Goal: Information Seeking & Learning: Learn about a topic

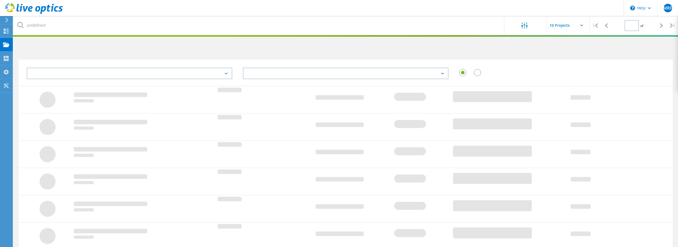
type input "1"
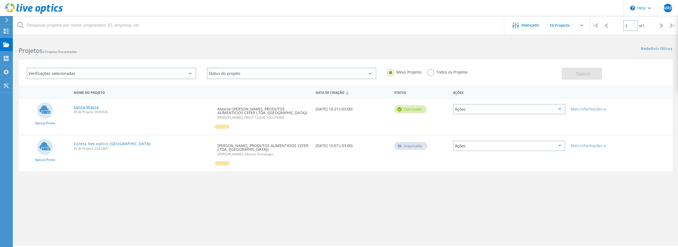
click at [89, 108] on link "Santa Massa" at bounding box center [86, 107] width 25 height 4
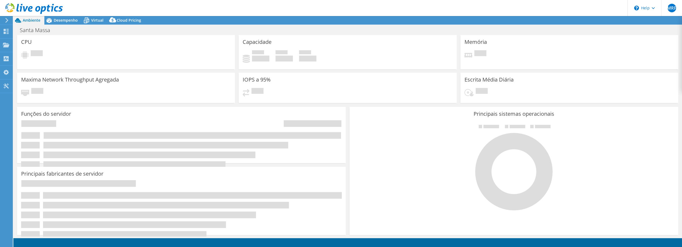
select select "SouthAmerica"
select select "BRL"
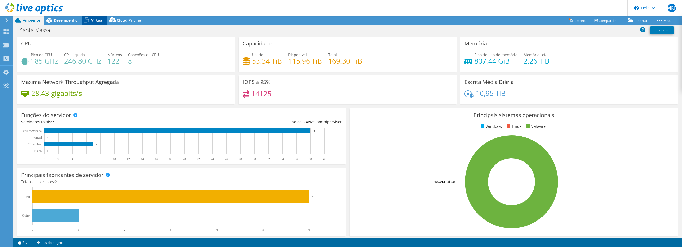
click at [96, 21] on span "Virtual" at bounding box center [97, 20] width 12 height 5
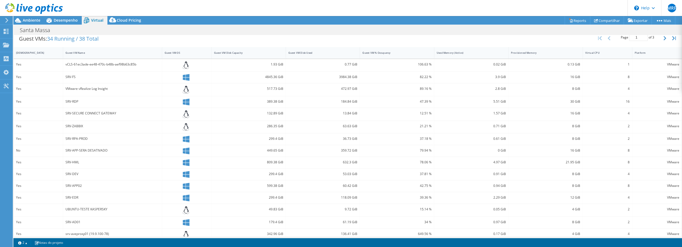
scroll to position [117, 0]
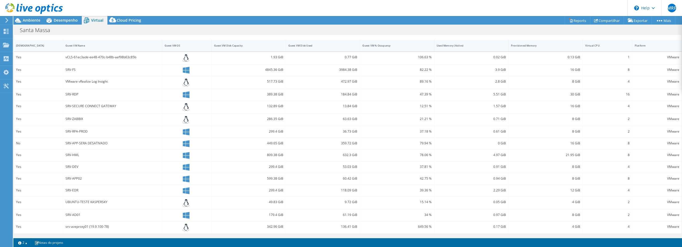
click at [151, 28] on div "Santa Massa Imprimir" at bounding box center [347, 30] width 668 height 10
click at [331, 29] on div "Santa Massa Imprimir" at bounding box center [347, 30] width 668 height 10
click at [63, 20] on span "Desempenho" at bounding box center [66, 20] width 24 height 5
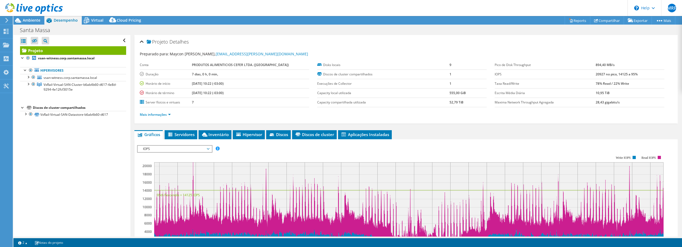
scroll to position [0, 0]
click at [29, 77] on div at bounding box center [27, 76] width 5 height 5
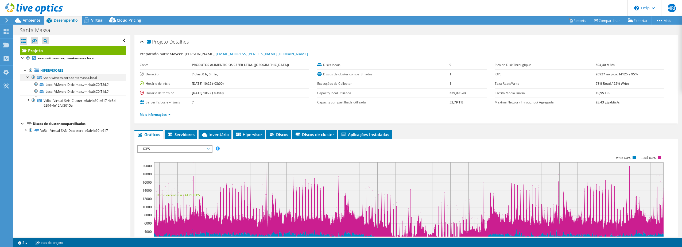
click at [29, 77] on div at bounding box center [27, 76] width 5 height 5
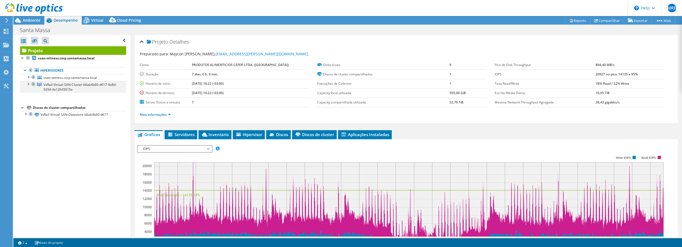
click at [29, 85] on div at bounding box center [27, 83] width 5 height 5
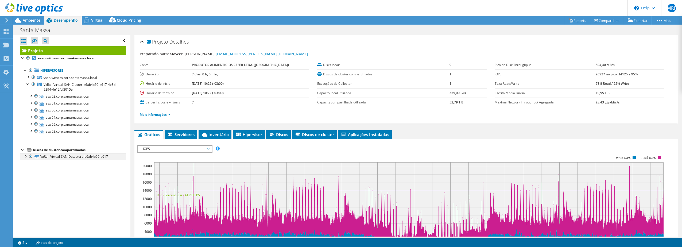
click at [26, 156] on div at bounding box center [25, 155] width 5 height 5
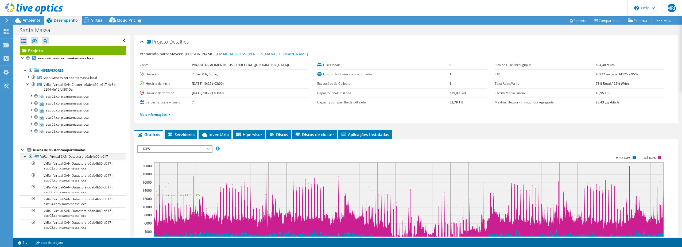
click at [25, 157] on div at bounding box center [25, 155] width 5 height 5
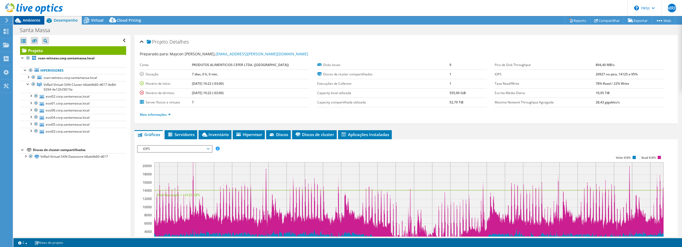
click at [30, 20] on span "Ambiente" at bounding box center [32, 20] width 18 height 5
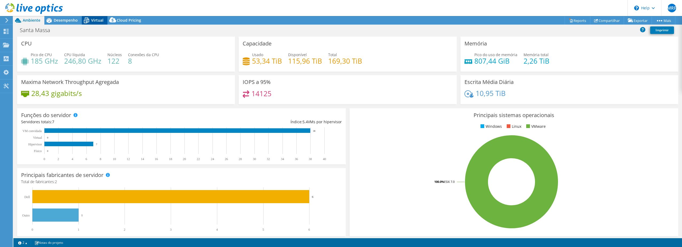
click at [94, 20] on span "Virtual" at bounding box center [97, 20] width 12 height 5
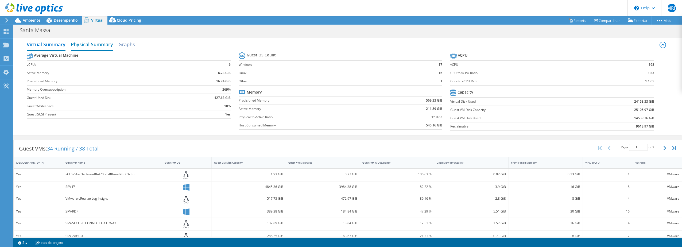
click at [100, 44] on h2 "Physical Summary" at bounding box center [92, 45] width 42 height 12
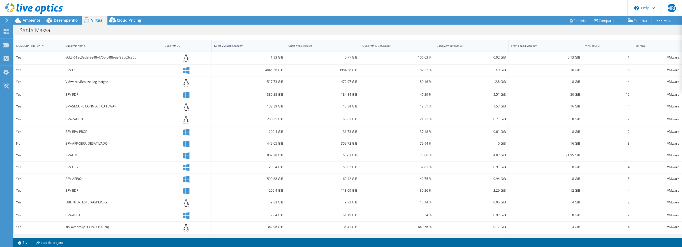
scroll to position [67, 0]
click at [28, 243] on link "2" at bounding box center [22, 242] width 17 height 7
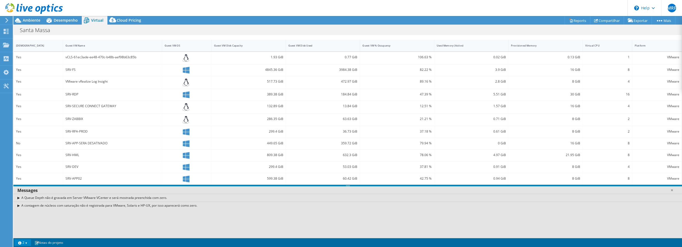
click at [26, 245] on link "2" at bounding box center [22, 242] width 17 height 7
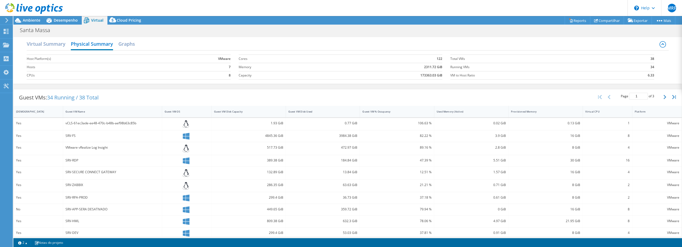
scroll to position [0, 0]
click at [58, 45] on h2 "Virtual Summary" at bounding box center [46, 45] width 39 height 12
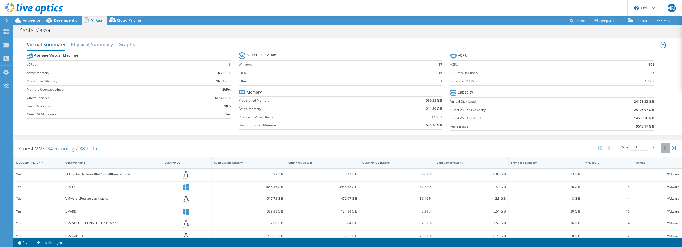
click at [663, 146] on icon "button" at bounding box center [664, 148] width 3 height 4
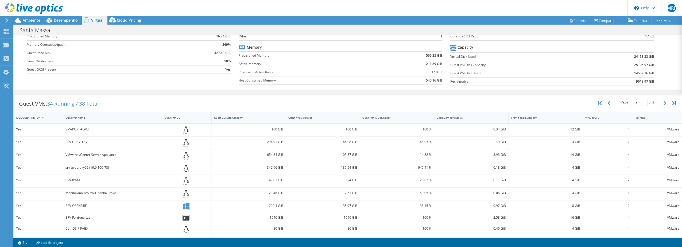
scroll to position [40, 0]
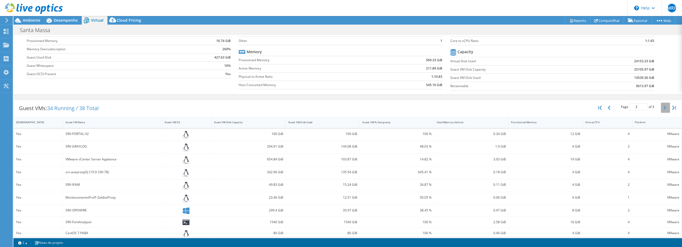
click at [661, 107] on button "button" at bounding box center [665, 108] width 9 height 10
type input "3"
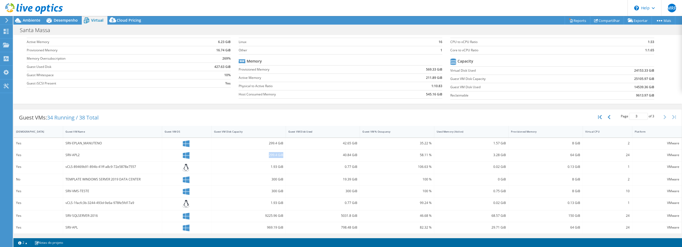
drag, startPoint x: 267, startPoint y: 155, endPoint x: 281, endPoint y: 156, distance: 13.7
click at [281, 156] on div "299.4 GiB" at bounding box center [248, 155] width 69 height 6
click at [344, 156] on div "40.84 GiB" at bounding box center [322, 155] width 69 height 6
drag, startPoint x: 340, startPoint y: 154, endPoint x: 355, endPoint y: 156, distance: 14.8
click at [355, 156] on div "40.84 GiB" at bounding box center [322, 155] width 69 height 6
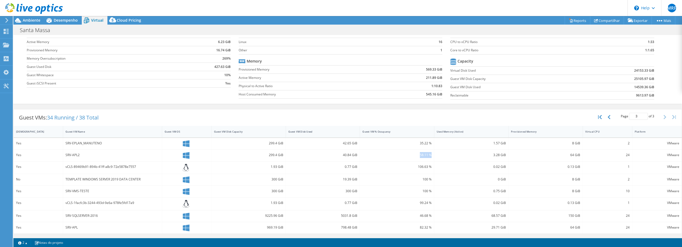
drag, startPoint x: 417, startPoint y: 154, endPoint x: 428, endPoint y: 157, distance: 11.5
click at [428, 157] on div "58.11 %" at bounding box center [396, 155] width 69 height 6
drag, startPoint x: 490, startPoint y: 154, endPoint x: 502, endPoint y: 157, distance: 12.0
click at [502, 157] on div "3.28 GiB" at bounding box center [470, 155] width 69 height 6
drag, startPoint x: 502, startPoint y: 157, endPoint x: 495, endPoint y: 157, distance: 6.4
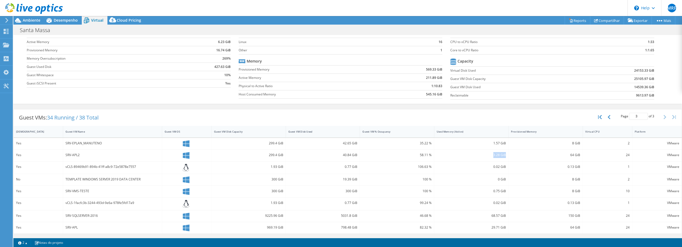
click at [495, 157] on div "3.28 GiB" at bounding box center [470, 155] width 69 height 6
drag, startPoint x: 565, startPoint y: 155, endPoint x: 575, endPoint y: 155, distance: 10.4
click at [575, 155] on div "64 GiB" at bounding box center [545, 155] width 69 height 6
drag, startPoint x: 575, startPoint y: 155, endPoint x: 625, endPoint y: 158, distance: 49.7
click at [625, 158] on div "24" at bounding box center [607, 155] width 49 height 11
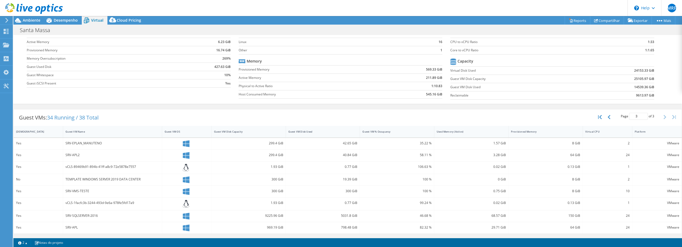
click at [345, 104] on div "Virtual Summary Physical Summary Graphs Average Virtual Machine vCPUs 6 Active …" at bounding box center [347, 55] width 668 height 102
click at [346, 106] on div "Virtual Summary Physical Summary Graphs Average Virtual Machine vCPUs 6 Active …" at bounding box center [347, 55] width 668 height 102
click at [69, 155] on div "SRV-APL2" at bounding box center [112, 155] width 94 height 6
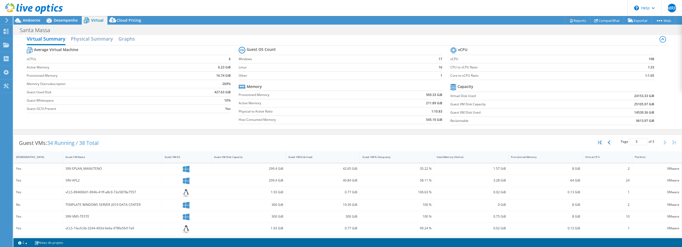
scroll to position [0, 0]
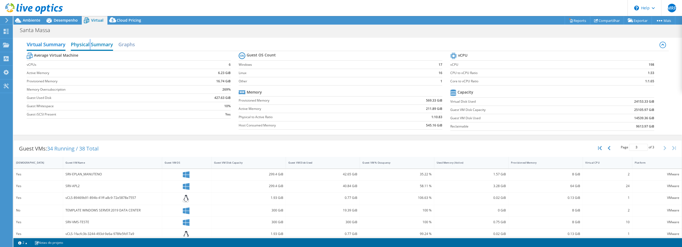
click at [90, 43] on h2 "Physical Summary" at bounding box center [92, 45] width 42 height 12
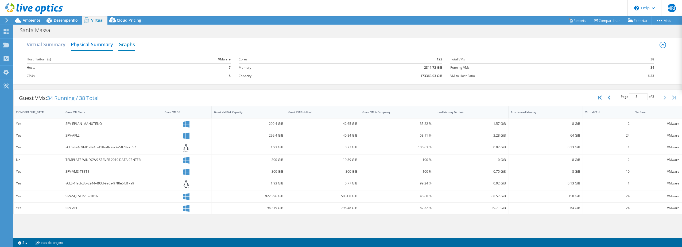
click at [126, 42] on h2 "Graphs" at bounding box center [126, 45] width 17 height 12
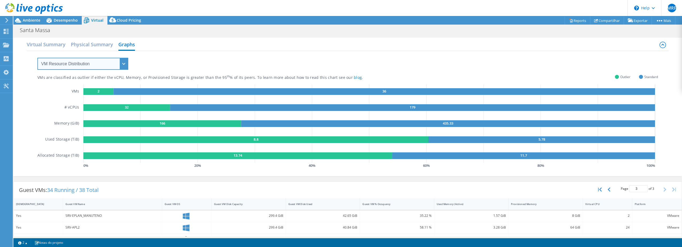
click at [118, 63] on select "VM Resource Distribution Provisioning Contrast Over Provisioning" at bounding box center [82, 64] width 91 height 12
select select "Over Provisioning"
click at [37, 58] on select "VM Resource Distribution Provisioning Contrast Over Provisioning" at bounding box center [82, 64] width 91 height 12
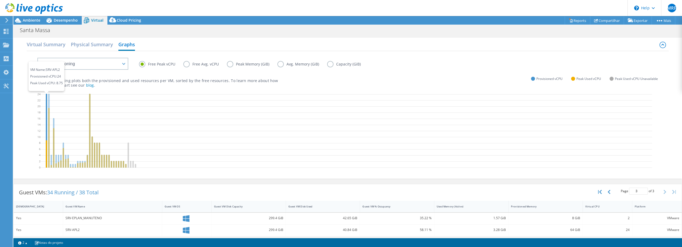
click at [46, 114] on icon at bounding box center [46, 130] width 1 height 74
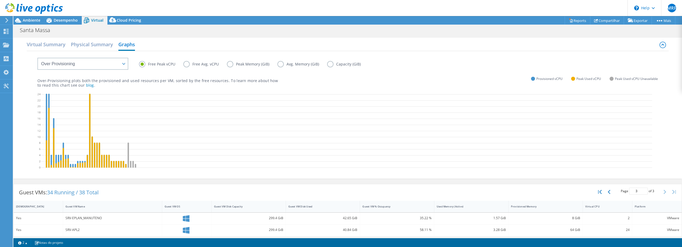
click at [231, 64] on label "Peak Memory (GiB)" at bounding box center [252, 64] width 50 height 6
click at [0, 0] on input "Peak Memory (GiB)" at bounding box center [0, 0] width 0 height 0
